Goal: Task Accomplishment & Management: Use online tool/utility

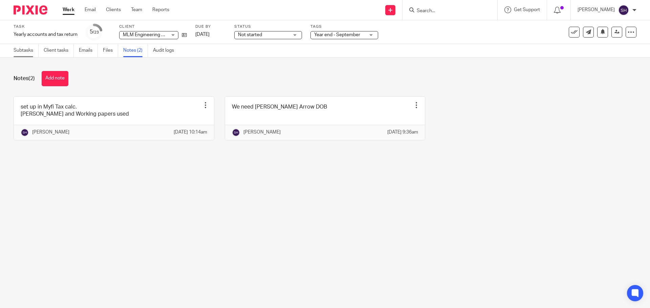
click at [36, 51] on link "Subtasks" at bounding box center [26, 50] width 25 height 13
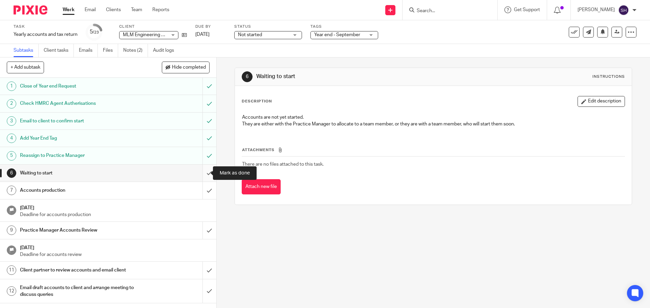
click at [201, 173] on input "submit" at bounding box center [108, 173] width 216 height 17
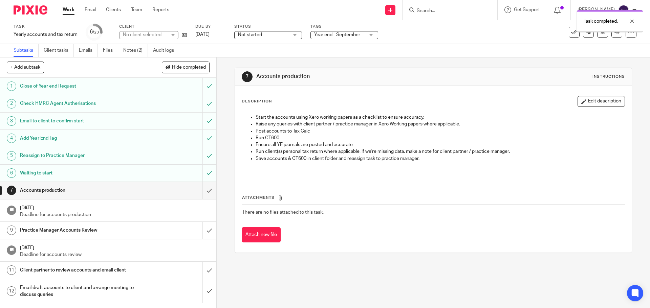
click at [204, 191] on input "submit" at bounding box center [108, 190] width 216 height 17
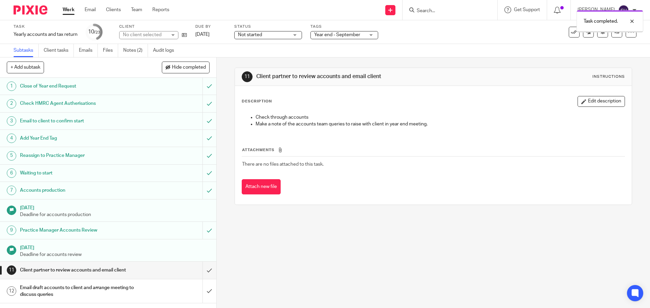
click at [258, 34] on span "Not started" at bounding box center [250, 34] width 24 height 5
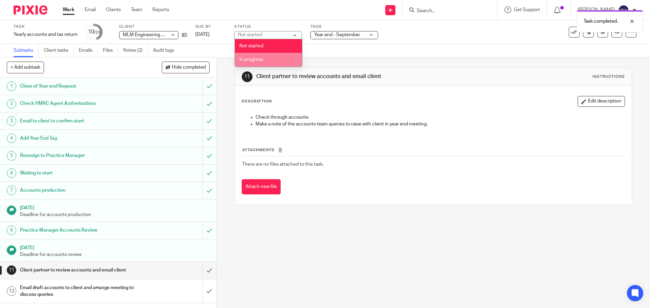
click at [255, 66] on li "In progress" at bounding box center [268, 60] width 67 height 14
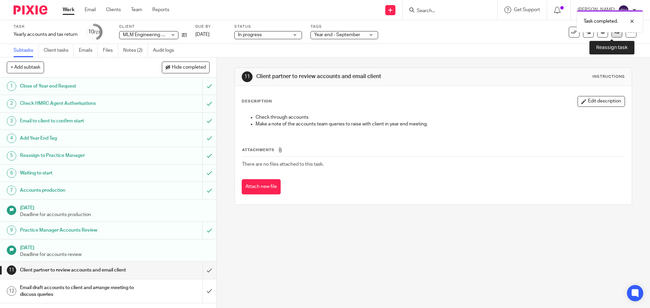
click at [611, 37] on link at bounding box center [616, 32] width 11 height 11
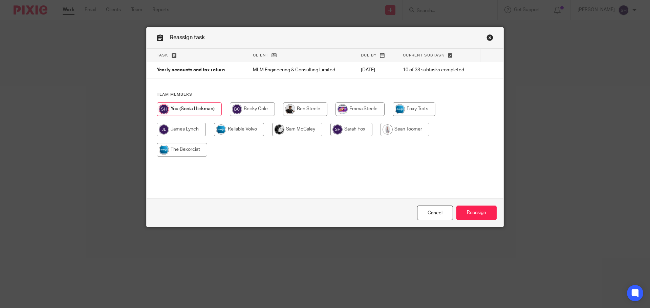
click at [343, 128] on input "radio" at bounding box center [351, 130] width 42 height 14
radio input "true"
click at [471, 214] on input "Reassign" at bounding box center [476, 213] width 40 height 15
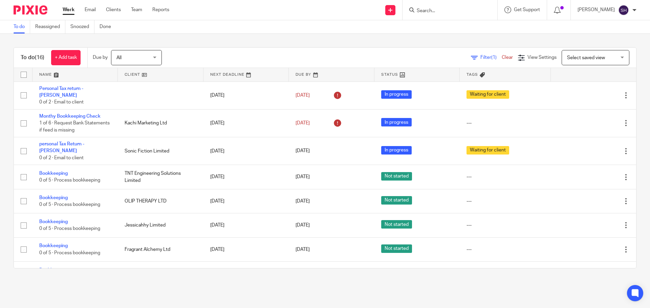
scroll to position [215, 0]
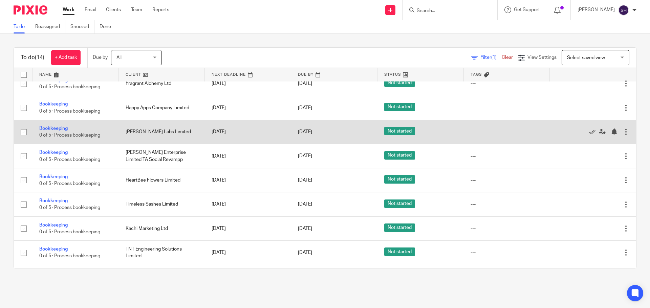
scroll to position [166, 0]
